Goal: Task Accomplishment & Management: Manage account settings

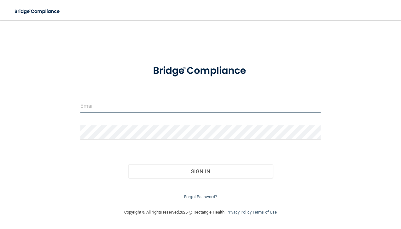
click at [104, 107] on input "email" at bounding box center [200, 106] width 241 height 14
type input "[EMAIL_ADDRESS][DOMAIN_NAME]"
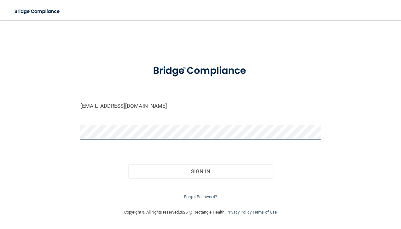
click at [128, 165] on button "Sign In" at bounding box center [200, 172] width 144 height 14
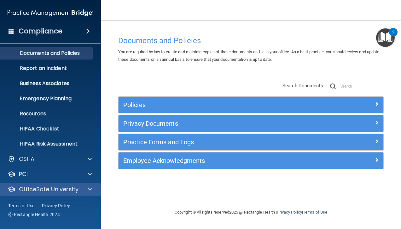
scroll to position [32, 0]
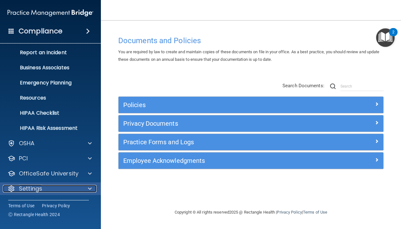
click at [71, 185] on div "Settings" at bounding box center [42, 189] width 78 height 8
click at [89, 189] on span at bounding box center [90, 189] width 4 height 8
click at [19, 186] on p "Settings" at bounding box center [30, 189] width 23 height 8
click at [58, 189] on div "Settings" at bounding box center [42, 189] width 78 height 8
click at [88, 190] on span at bounding box center [90, 189] width 4 height 8
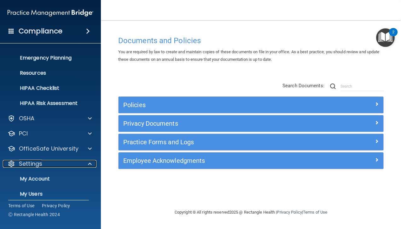
scroll to position [85, 0]
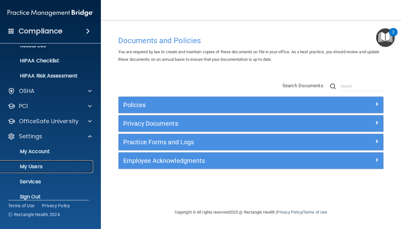
click at [46, 165] on p "My Users" at bounding box center [47, 167] width 86 height 6
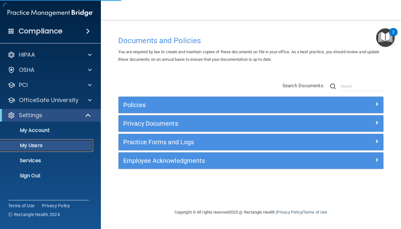
select select "20"
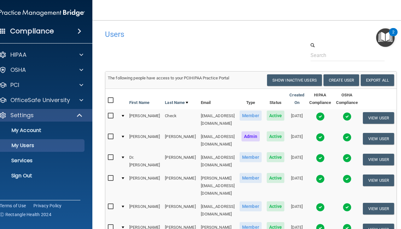
click at [325, 117] on img at bounding box center [320, 116] width 9 height 9
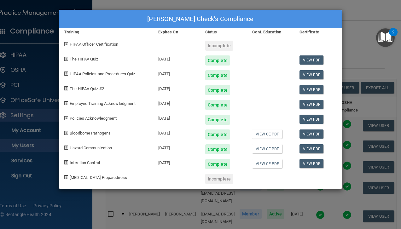
click at [363, 37] on div "Lydia Check's Compliance Training Expires On Status Cont. Education Certificate…" at bounding box center [200, 114] width 401 height 229
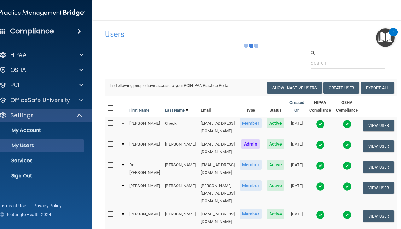
scroll to position [32, 0]
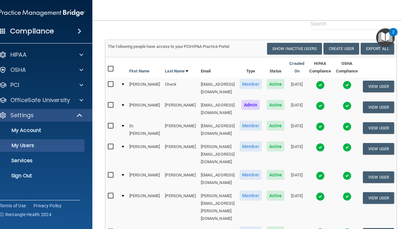
click at [325, 122] on img at bounding box center [320, 126] width 9 height 9
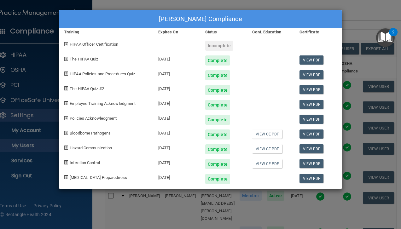
drag, startPoint x: 355, startPoint y: 15, endPoint x: 348, endPoint y: 21, distance: 9.6
click at [352, 15] on div "Dr. Sam Dugan's Compliance Training Expires On Status Cont. Education Certifica…" at bounding box center [200, 114] width 401 height 229
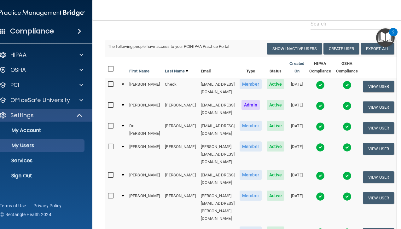
scroll to position [63, 0]
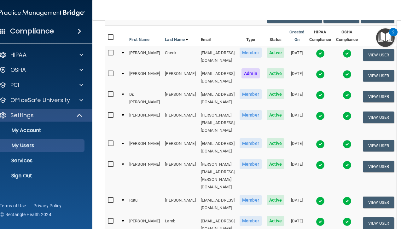
click at [325, 112] on img at bounding box center [320, 116] width 9 height 9
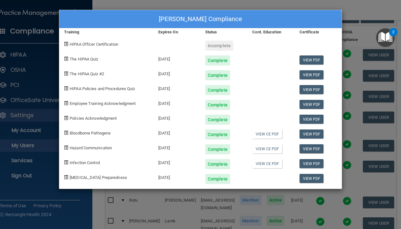
click at [261, 2] on div "Maria Gonzalez's Compliance Training Expires On Status Cont. Education Certific…" at bounding box center [200, 114] width 401 height 229
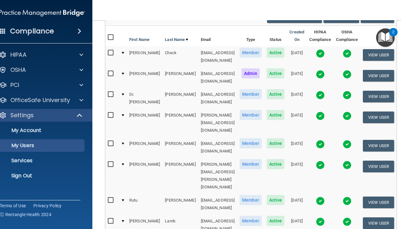
click at [325, 140] on img at bounding box center [320, 144] width 9 height 9
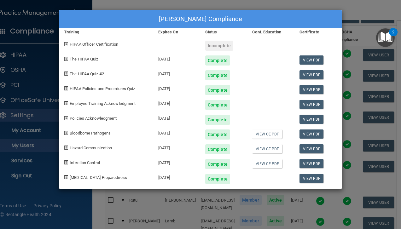
click at [288, 5] on div "Shannon Graves's Compliance Training Expires On Status Cont. Education Certific…" at bounding box center [200, 114] width 401 height 229
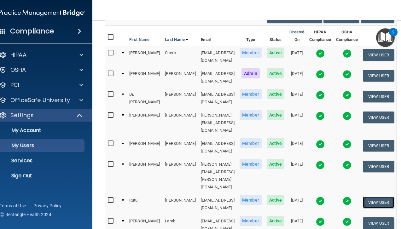
click at [383, 197] on button "View User" at bounding box center [378, 203] width 31 height 12
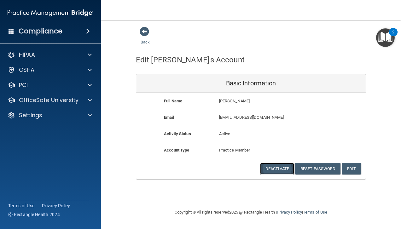
drag, startPoint x: 284, startPoint y: 168, endPoint x: 284, endPoint y: 163, distance: 4.1
click at [283, 168] on button "Deactivate" at bounding box center [277, 169] width 34 height 12
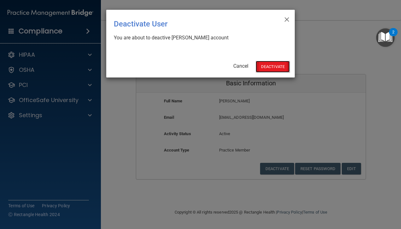
click at [282, 68] on button "Deactivate" at bounding box center [273, 67] width 34 height 12
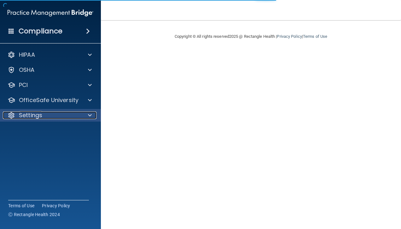
click at [75, 119] on div "Settings" at bounding box center [42, 116] width 78 height 8
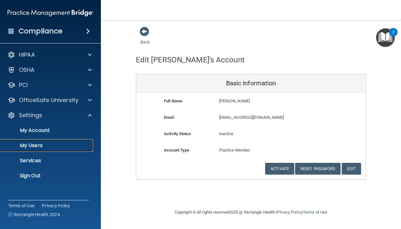
click at [36, 148] on p "My Users" at bounding box center [47, 146] width 86 height 6
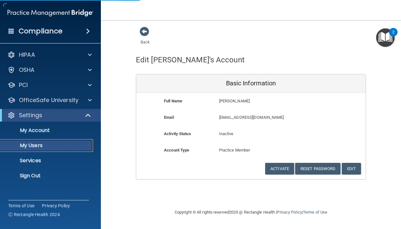
select select "20"
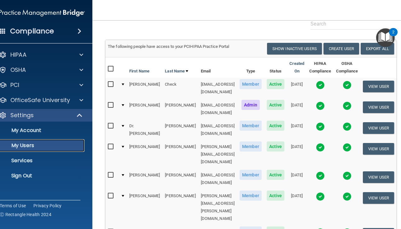
scroll to position [63, 0]
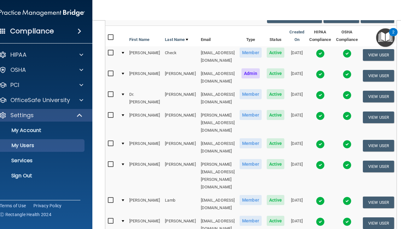
click at [325, 197] on img at bounding box center [320, 201] width 9 height 9
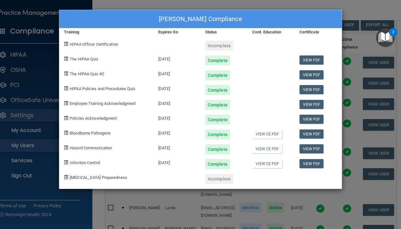
click at [296, 7] on div "[PERSON_NAME] Compliance Training Expires On Status Cont. Education Certificate…" at bounding box center [200, 114] width 401 height 229
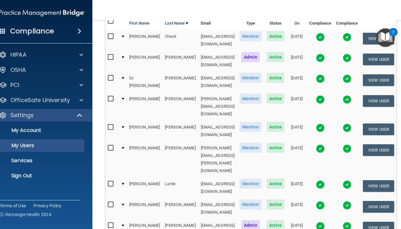
scroll to position [95, 0]
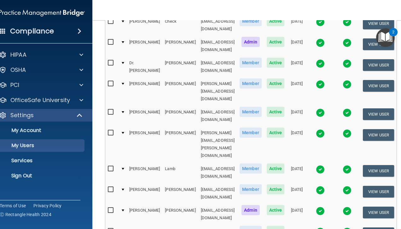
click at [325, 186] on img at bounding box center [320, 190] width 9 height 9
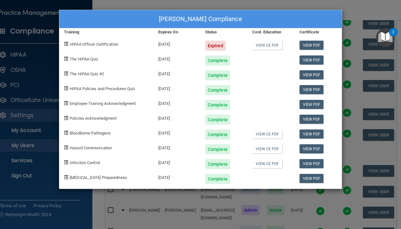
click at [233, 5] on div "[PERSON_NAME] Compliance Training Expires On Status Cont. Education Certificate…" at bounding box center [200, 114] width 401 height 229
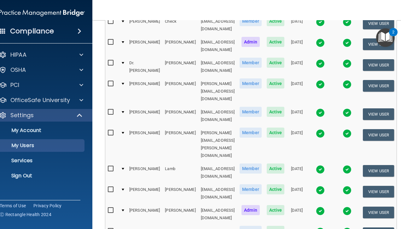
click at [322, 204] on td at bounding box center [320, 214] width 27 height 21
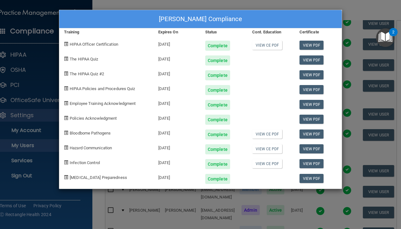
click at [232, 3] on div "[PERSON_NAME] Compliance Training Expires On Status Cont. Education Certificate…" at bounding box center [200, 114] width 401 height 229
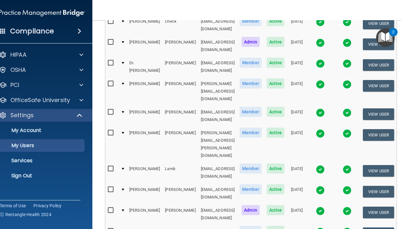
scroll to position [126, 0]
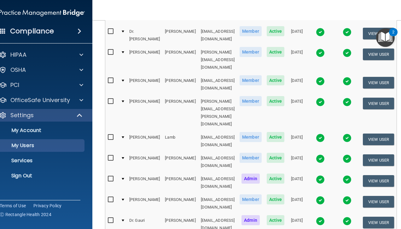
click at [325, 196] on img at bounding box center [320, 200] width 9 height 9
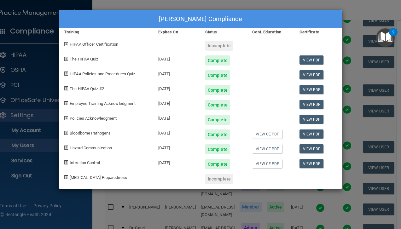
click at [360, 11] on div "[PERSON_NAME] Compliance Training Expires On Status Cont. Education Certificate…" at bounding box center [200, 114] width 401 height 229
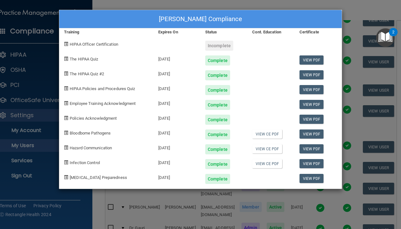
click at [355, 12] on div "[PERSON_NAME] Compliance Training Expires On Status Cont. Education Certificate…" at bounding box center [200, 114] width 401 height 229
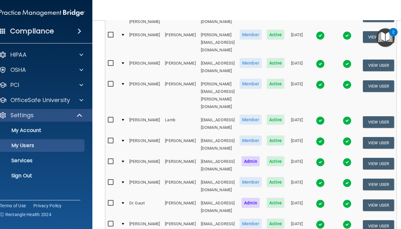
scroll to position [158, 0]
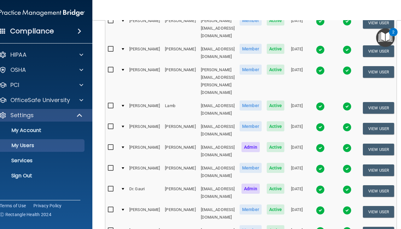
click at [325, 227] on img at bounding box center [320, 231] width 9 height 9
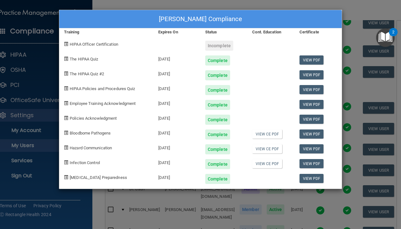
drag, startPoint x: 280, startPoint y: 4, endPoint x: 281, endPoint y: 8, distance: 3.3
click at [280, 4] on div "[PERSON_NAME] Compliance Training Expires On Status Cont. Education Certificate…" at bounding box center [200, 114] width 401 height 229
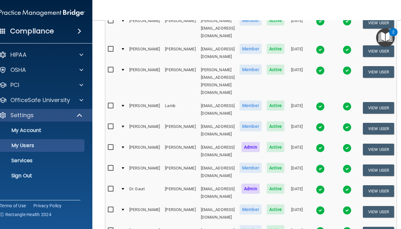
scroll to position [189, 0]
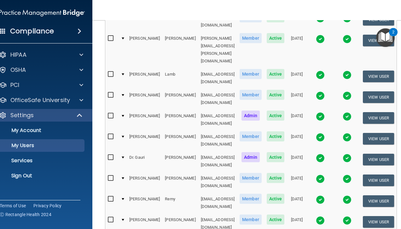
click at [325, 216] on img at bounding box center [320, 220] width 9 height 9
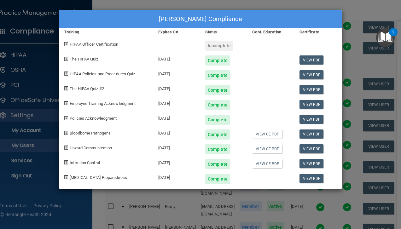
click at [361, 13] on div "[PERSON_NAME] Compliance Training Expires On Status Cont. Education Certificate…" at bounding box center [200, 114] width 401 height 229
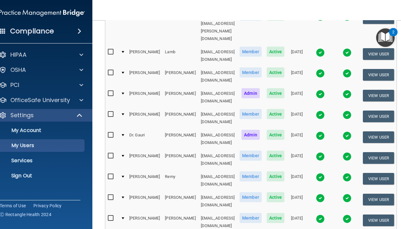
scroll to position [252, 0]
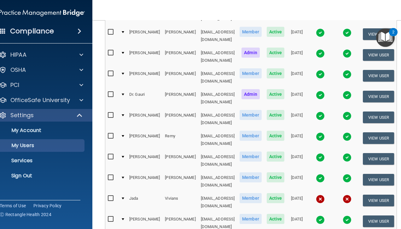
click at [325, 216] on img at bounding box center [320, 220] width 9 height 9
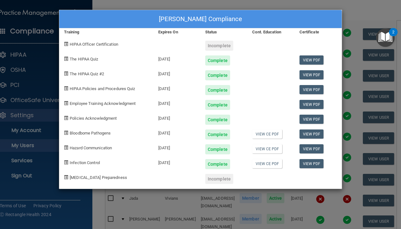
click at [260, 3] on div "[PERSON_NAME] Compliance Training Expires On Status Cont. Education Certificate…" at bounding box center [200, 114] width 401 height 229
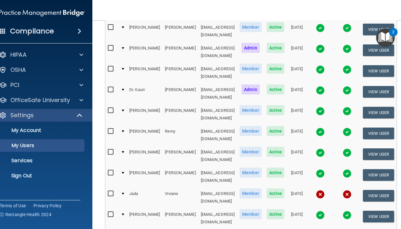
scroll to position [226, 0]
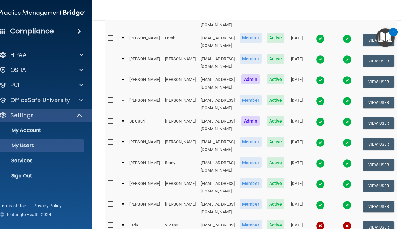
drag, startPoint x: 324, startPoint y: 135, endPoint x: 320, endPoint y: 118, distance: 17.1
click at [324, 201] on img at bounding box center [320, 205] width 9 height 9
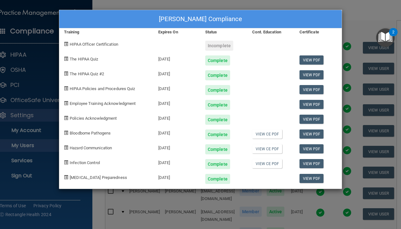
click at [277, 6] on div "[PERSON_NAME] Compliance Training Expires On Status Cont. Education Certificate…" at bounding box center [200, 114] width 401 height 229
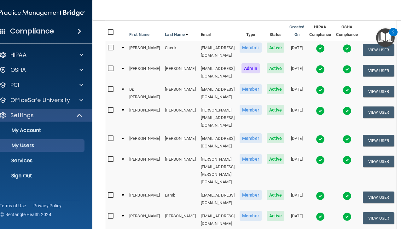
scroll to position [68, 0]
